Goal: Information Seeking & Learning: Learn about a topic

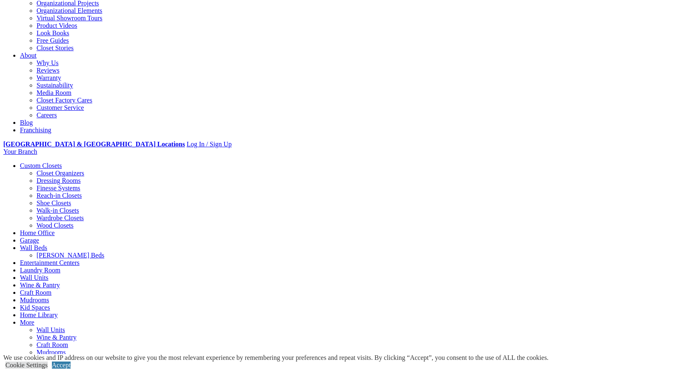
scroll to position [168, 0]
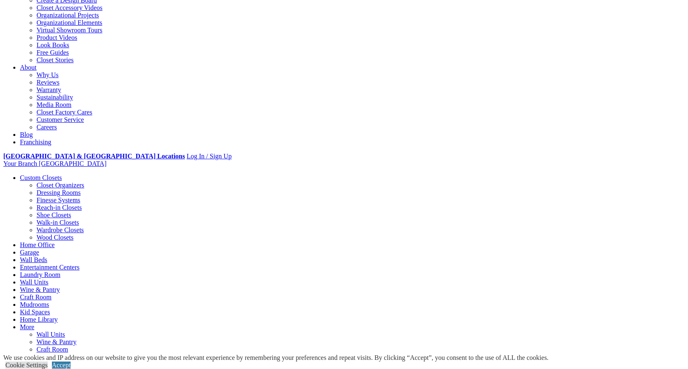
click at [42, 182] on link "Closet Organizers" at bounding box center [61, 185] width 48 height 7
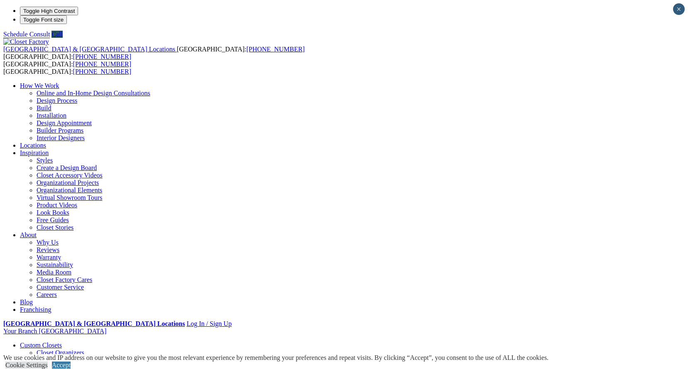
click at [60, 342] on link "Custom Closets" at bounding box center [41, 345] width 42 height 7
click at [62, 342] on link "Custom Closets" at bounding box center [41, 345] width 42 height 7
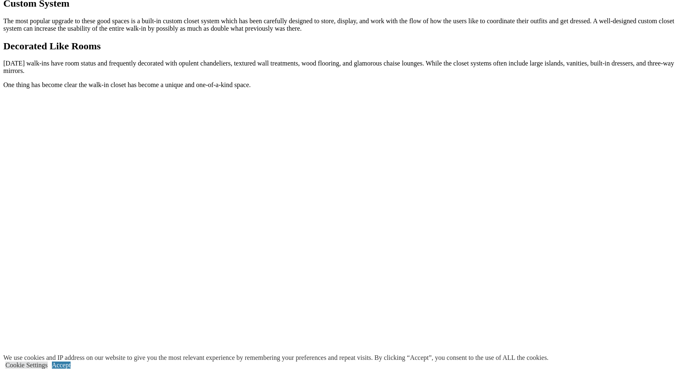
scroll to position [955, 0]
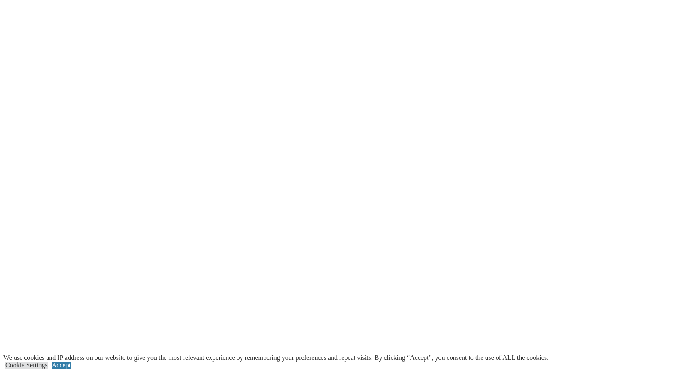
scroll to position [1660, 0]
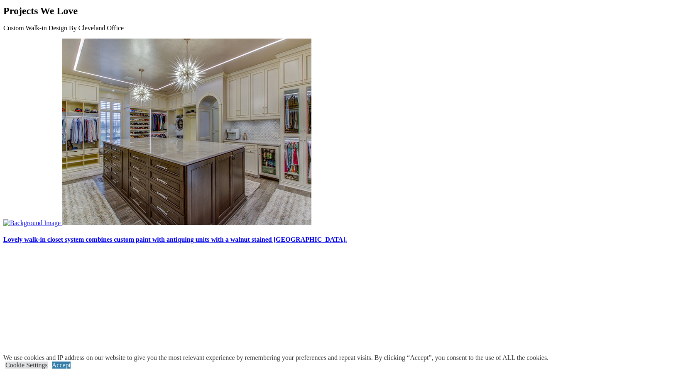
scroll to position [2230, 0]
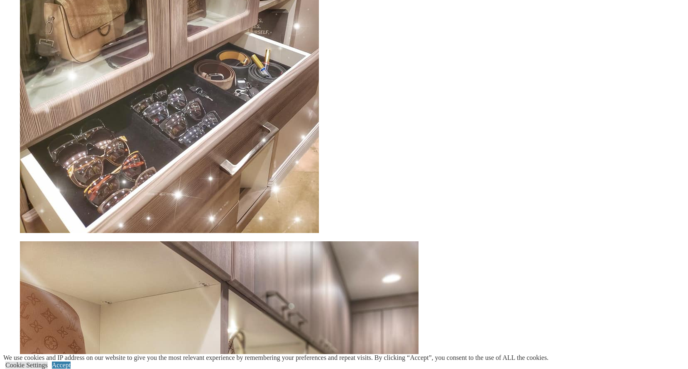
scroll to position [2006, 0]
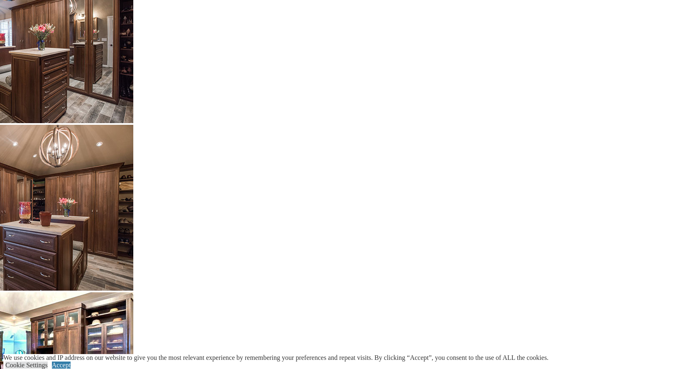
scroll to position [1536, 0]
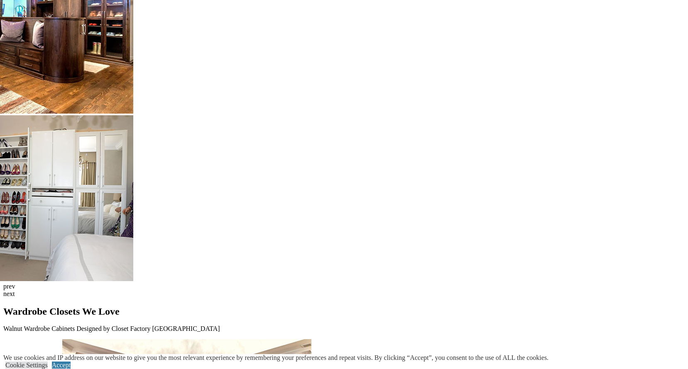
scroll to position [2062, 0]
